Goal: Navigation & Orientation: Find specific page/section

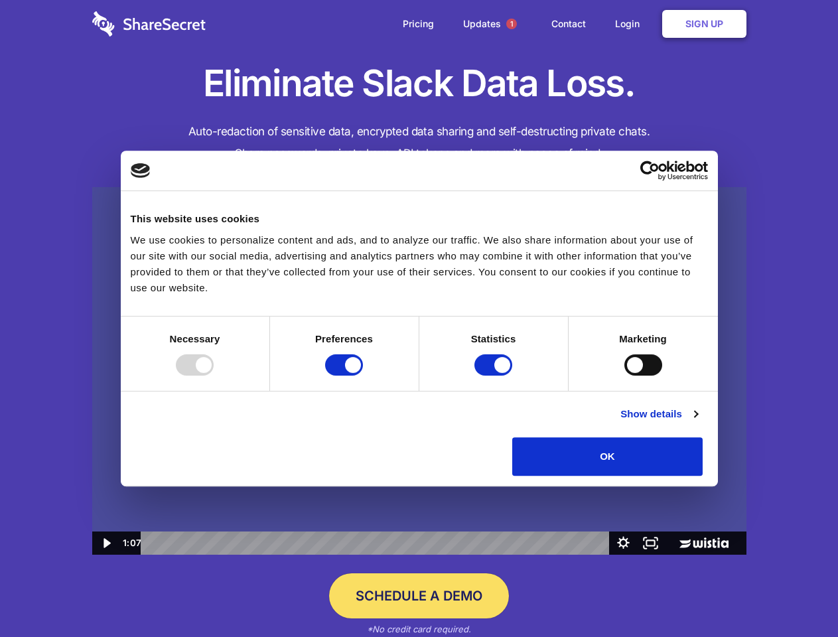
click at [419, 319] on img at bounding box center [419, 371] width 655 height 368
click at [214, 376] on div at bounding box center [195, 364] width 38 height 21
click at [363, 376] on input "Preferences" at bounding box center [344, 364] width 38 height 21
checkbox input "false"
click at [495, 376] on input "Statistics" at bounding box center [494, 364] width 38 height 21
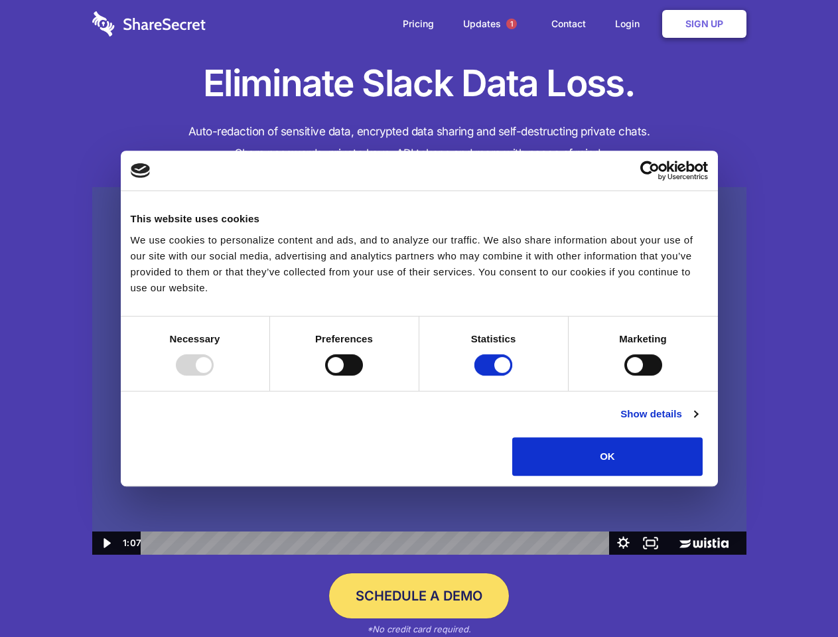
checkbox input "false"
click at [625, 376] on input "Marketing" at bounding box center [644, 364] width 38 height 21
checkbox input "true"
click at [698, 422] on link "Show details" at bounding box center [659, 414] width 77 height 16
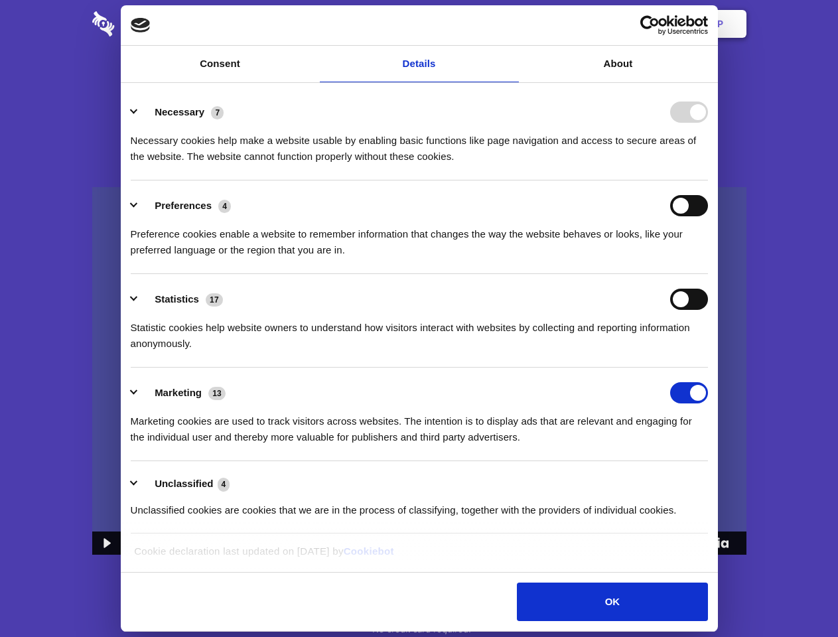
click at [708, 181] on li "Necessary 7 Necessary cookies help make a website usable by enabling basic func…" at bounding box center [420, 134] width 578 height 94
click at [511, 24] on span "1" at bounding box center [511, 24] width 11 height 11
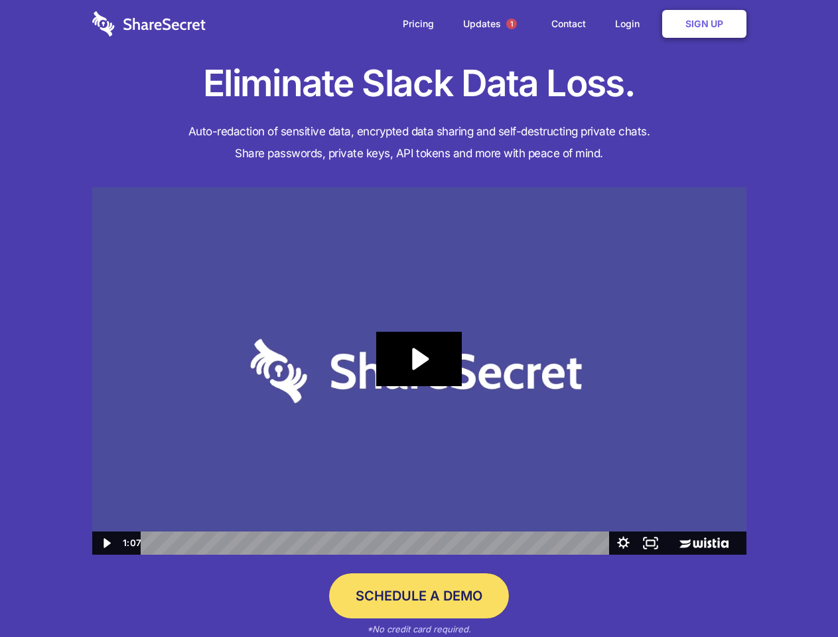
click at [420, 371] on icon "Play Video: Sharesecret Slack Extension" at bounding box center [418, 359] width 85 height 54
